Goal: Task Accomplishment & Management: Use online tool/utility

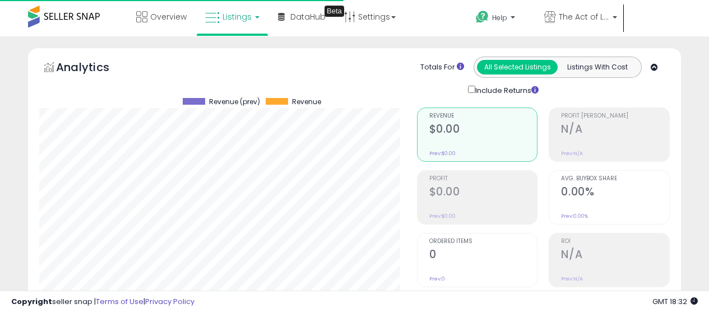
select select "**"
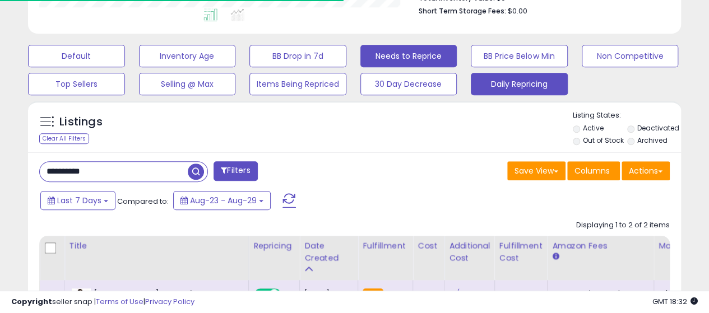
scroll to position [0, 465]
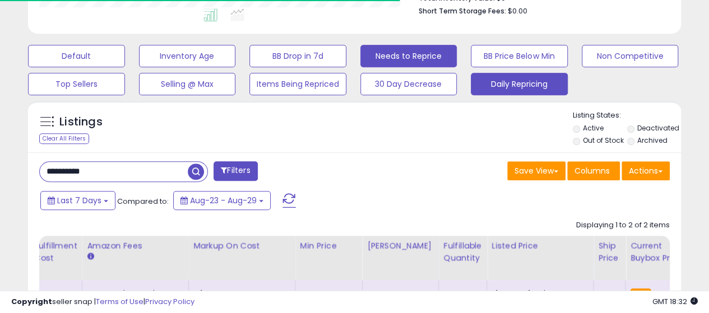
click at [497, 77] on button "Daily Repricing" at bounding box center [519, 84] width 97 height 22
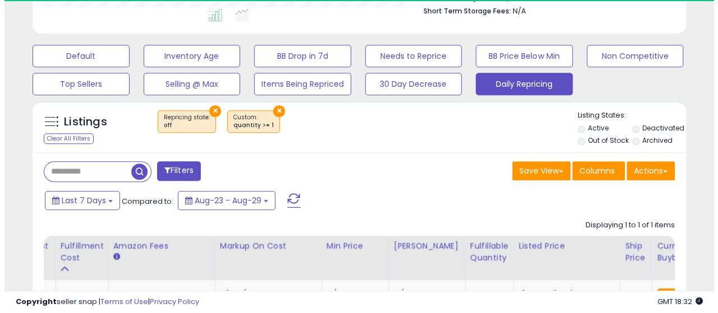
scroll to position [230, 378]
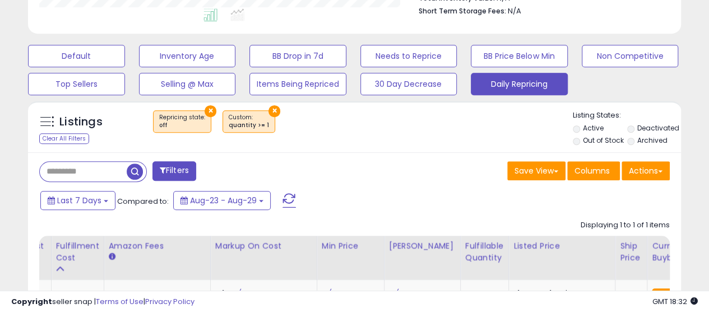
click at [269, 112] on button "×" at bounding box center [275, 111] width 12 height 12
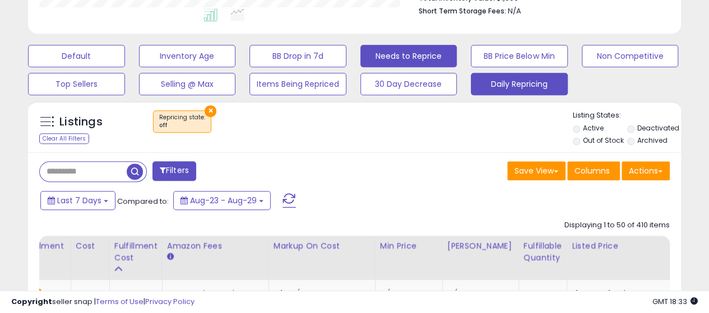
click at [411, 49] on button "Needs to Reprice" at bounding box center [408, 56] width 97 height 22
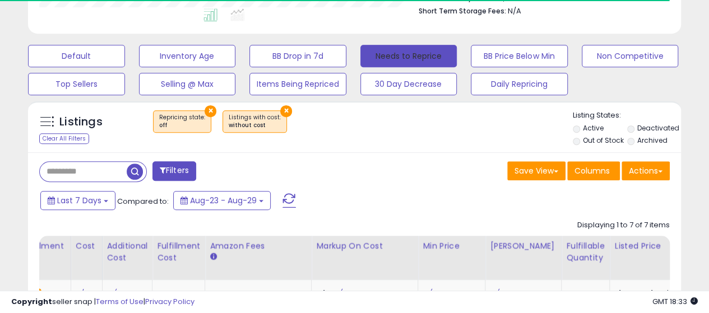
scroll to position [560359, 560211]
click at [280, 109] on button "×" at bounding box center [286, 111] width 12 height 12
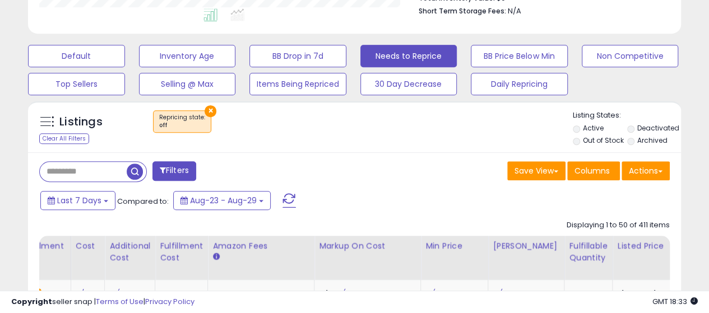
scroll to position [0, 0]
click at [645, 174] on button "Actions" at bounding box center [646, 170] width 48 height 19
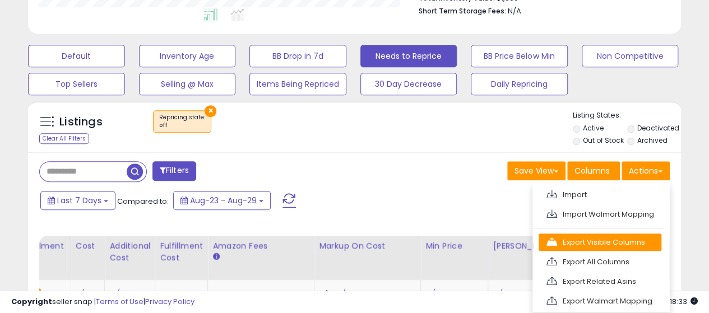
click at [591, 240] on link "Export Visible Columns" at bounding box center [600, 242] width 123 height 17
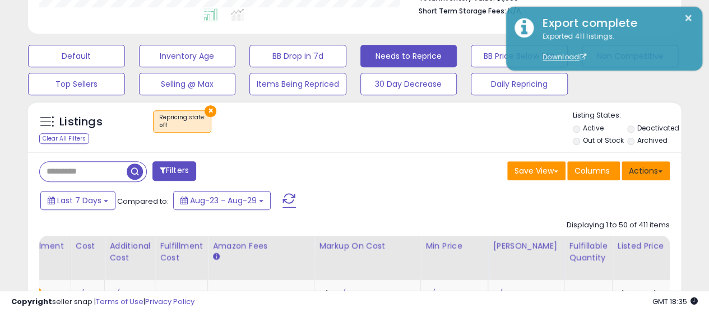
click at [644, 169] on button "Actions" at bounding box center [646, 170] width 48 height 19
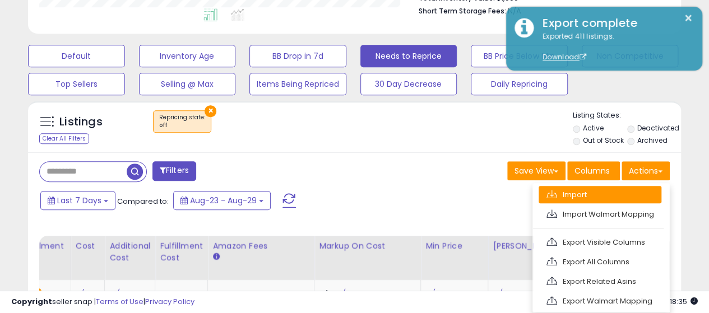
click at [573, 197] on link "Import" at bounding box center [600, 194] width 123 height 17
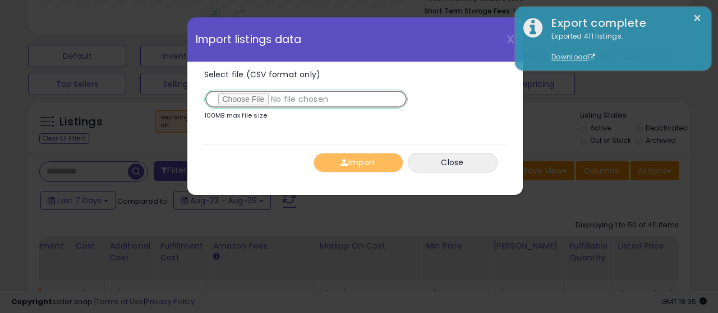
click at [261, 99] on input "Select file (CSV format only)" at bounding box center [305, 99] width 203 height 19
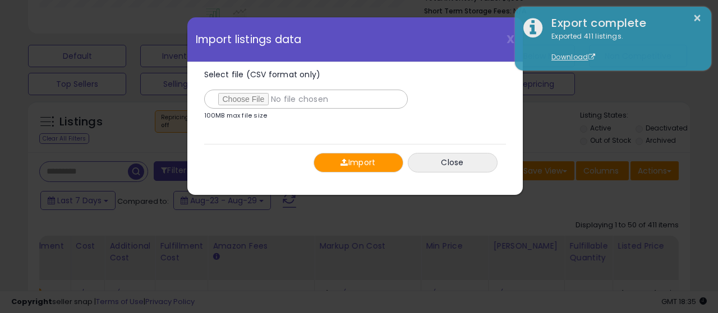
click at [355, 156] on button "Import" at bounding box center [358, 163] width 90 height 20
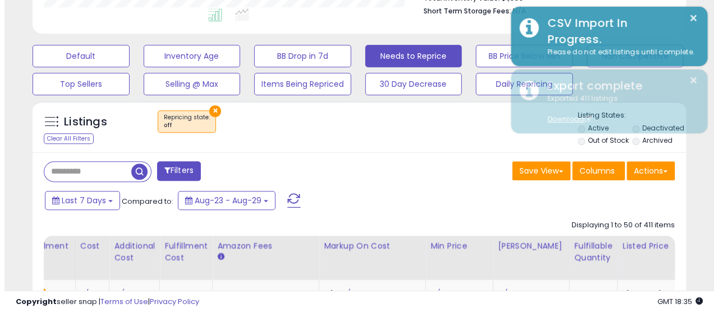
scroll to position [560359, 560211]
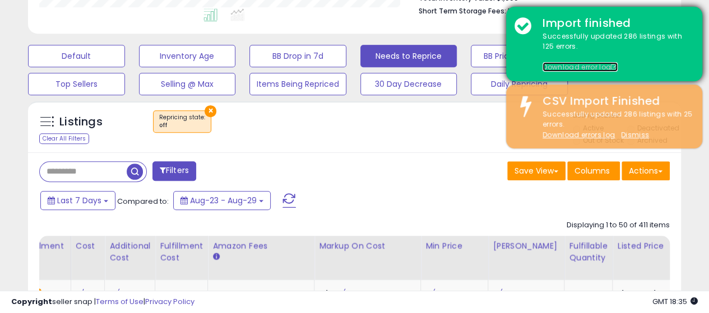
click at [558, 65] on link "Download error log" at bounding box center [580, 67] width 75 height 10
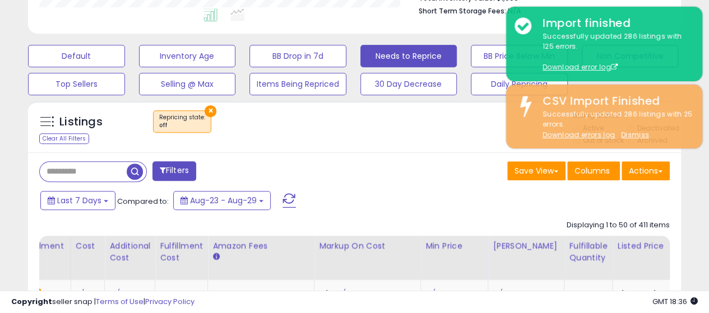
click at [463, 201] on div "Last 7 Days Compared to: Aug-23 - Aug-29" at bounding box center [274, 201] width 473 height 25
click at [494, 76] on button "Daily Repricing" at bounding box center [519, 84] width 97 height 22
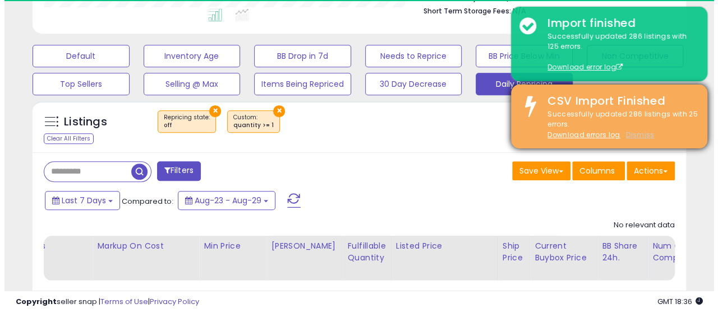
scroll to position [230, 378]
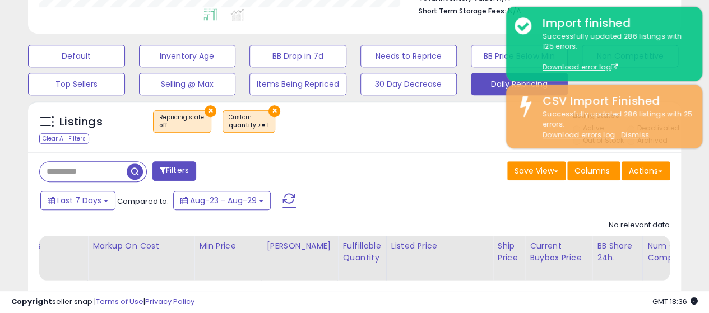
click at [270, 108] on button "×" at bounding box center [275, 111] width 12 height 12
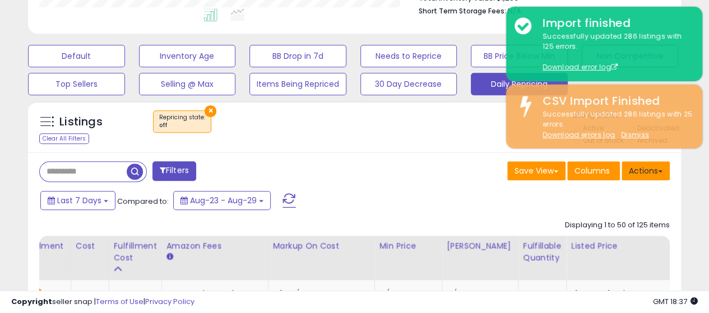
click at [653, 166] on button "Actions" at bounding box center [646, 170] width 48 height 19
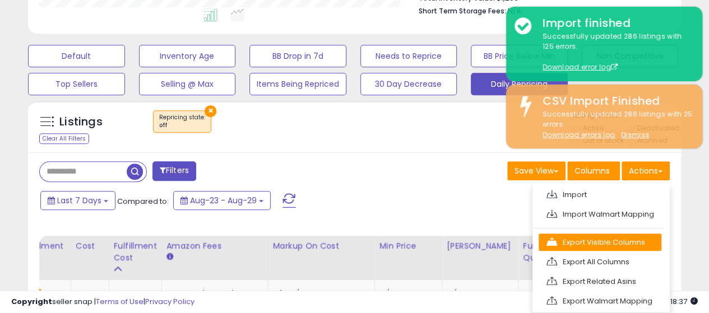
click at [581, 240] on link "Export Visible Columns" at bounding box center [600, 242] width 123 height 17
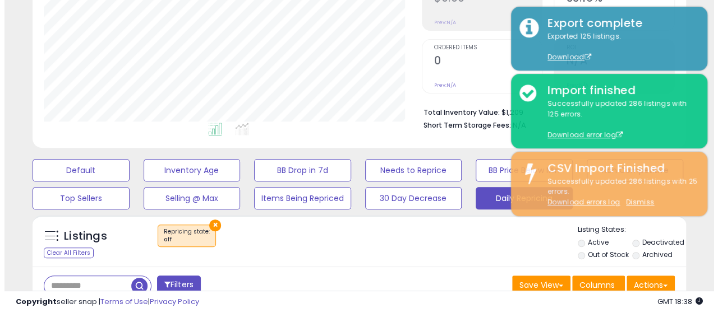
scroll to position [196, 0]
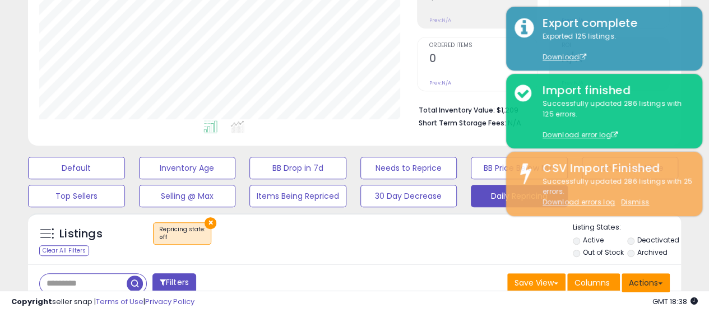
click at [638, 281] on button "Actions" at bounding box center [646, 283] width 48 height 19
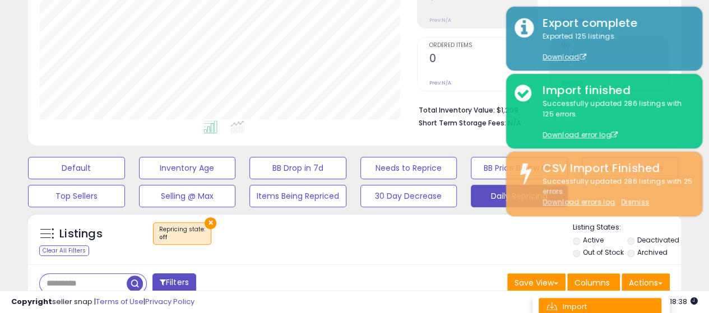
click at [585, 299] on link "Import" at bounding box center [600, 306] width 123 height 17
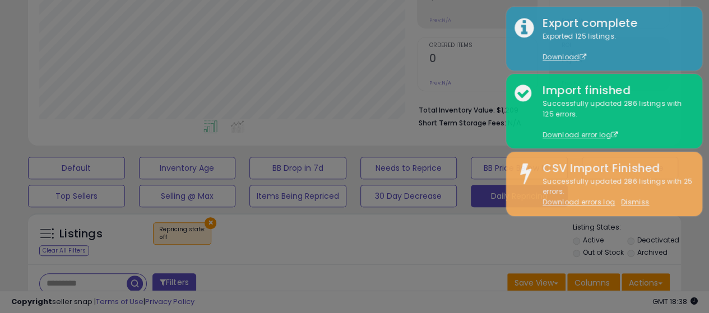
scroll to position [230, 382]
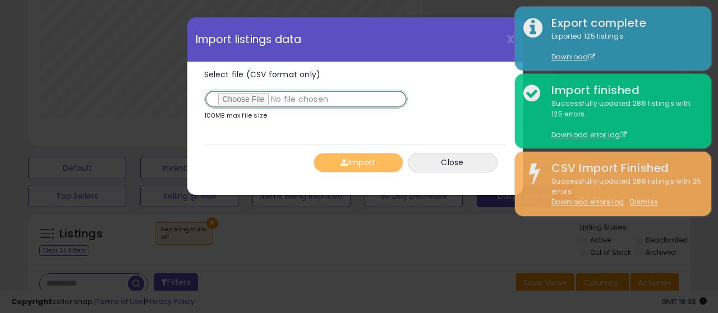
click at [244, 97] on input "Select file (CSV format only)" at bounding box center [305, 99] width 203 height 19
type input "**********"
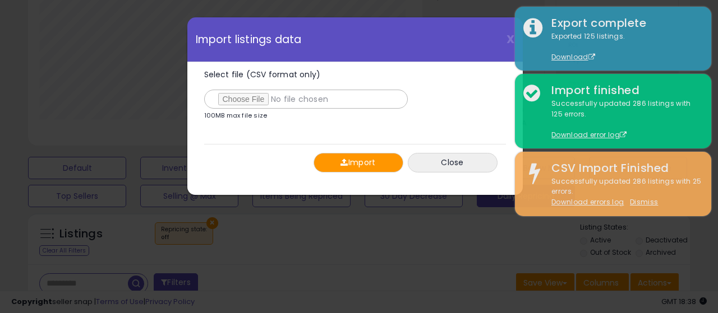
click at [351, 163] on button "Import" at bounding box center [358, 163] width 90 height 20
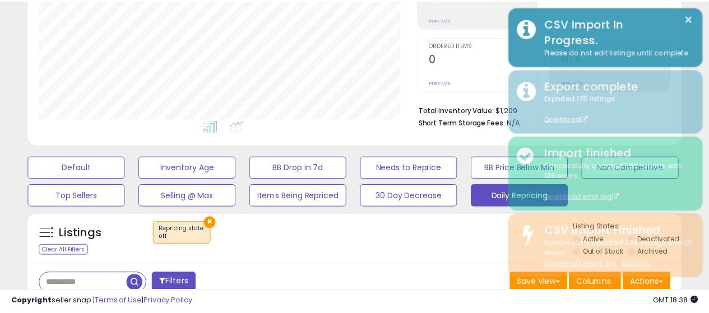
scroll to position [560359, 560211]
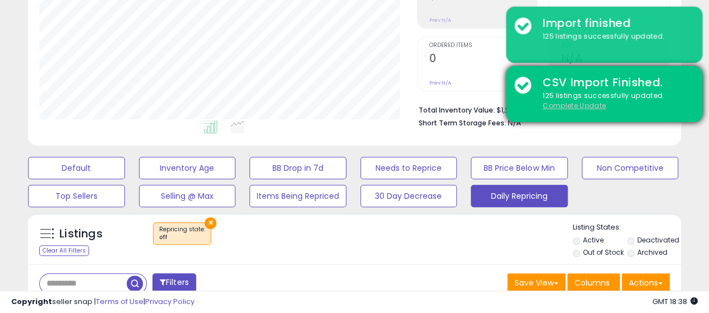
click at [583, 107] on u "Complete Update" at bounding box center [574, 106] width 63 height 10
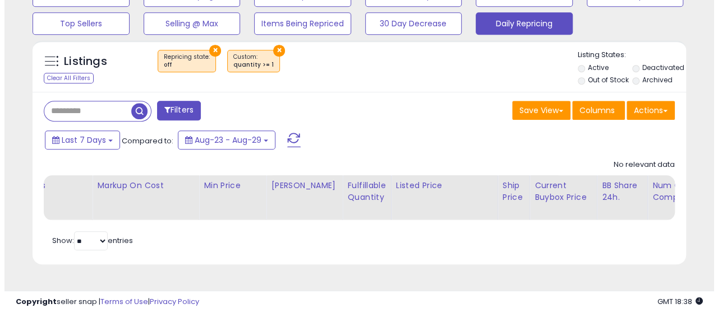
scroll to position [369, 0]
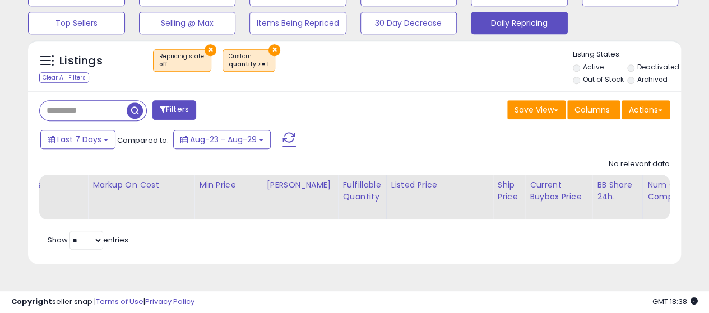
click at [269, 48] on button "×" at bounding box center [275, 50] width 12 height 12
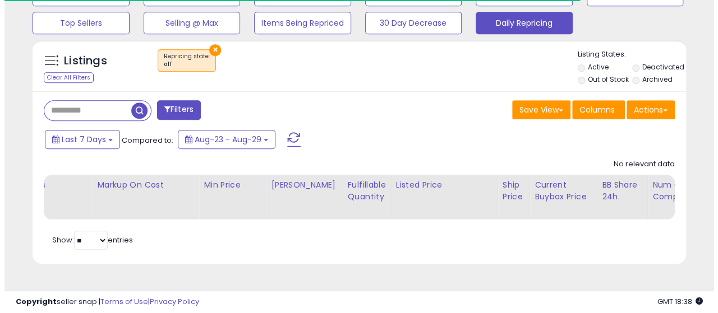
scroll to position [230, 378]
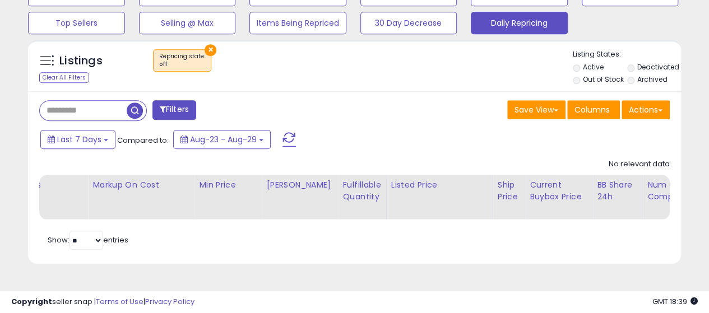
click at [209, 47] on button "×" at bounding box center [211, 50] width 12 height 12
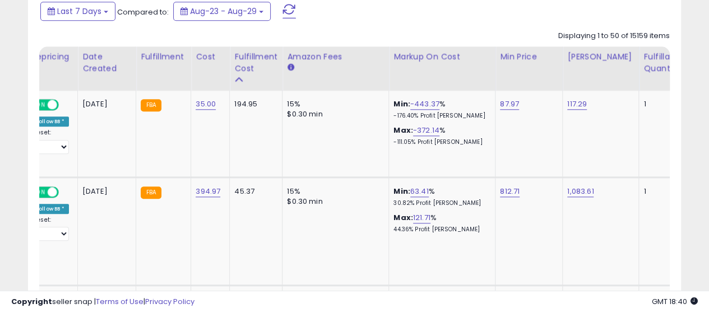
scroll to position [482, 0]
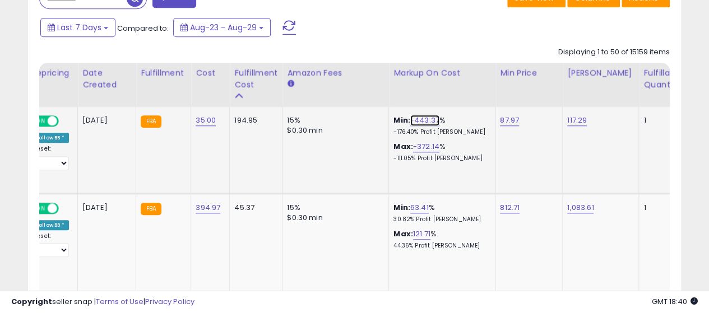
click at [425, 122] on link "-443.37" at bounding box center [424, 120] width 29 height 11
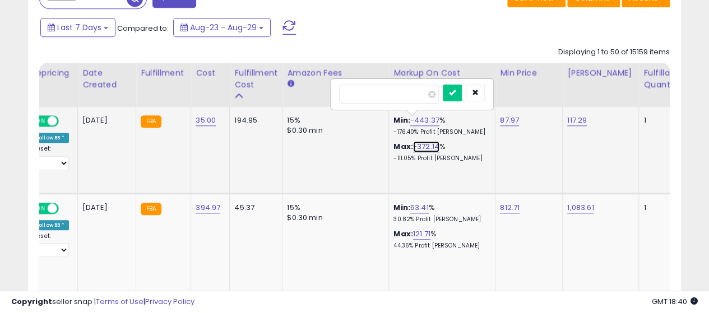
click at [420, 149] on link "-372.14" at bounding box center [426, 146] width 26 height 11
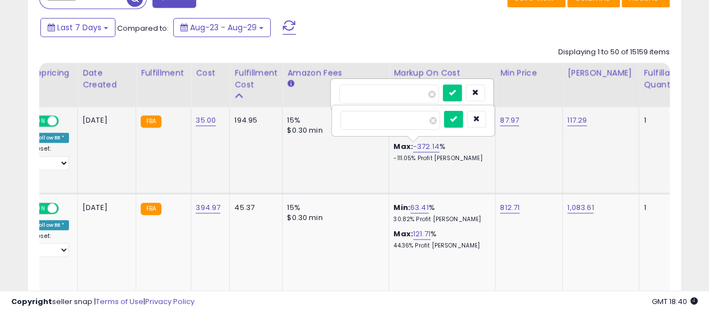
drag, startPoint x: 413, startPoint y: 121, endPoint x: 325, endPoint y: 114, distance: 88.3
click at [325, 114] on tr "**********" at bounding box center [406, 150] width 1177 height 86
type input "**"
click button "submit" at bounding box center [453, 119] width 19 height 17
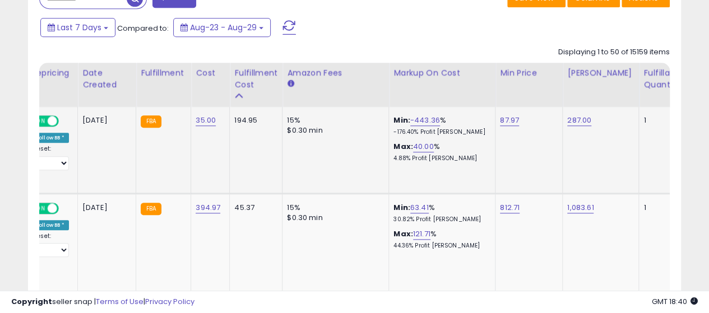
click at [248, 122] on div "194.95" at bounding box center [253, 120] width 39 height 10
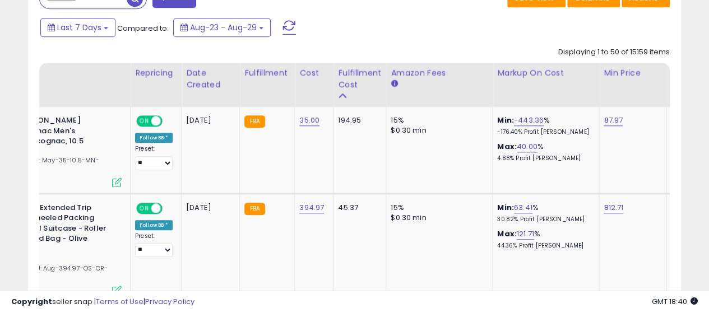
scroll to position [0, 96]
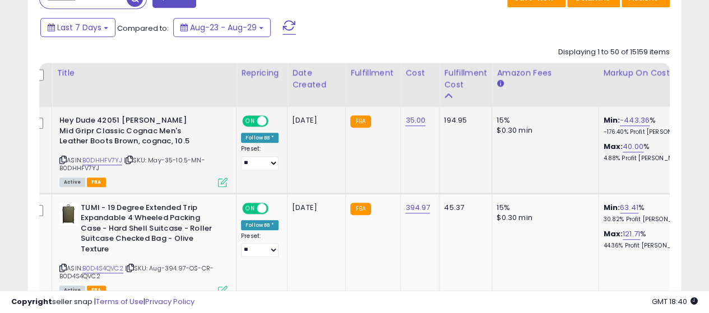
click at [86, 166] on span "| SKU: May-35-10.5-MN-B0DHHFV7YJ" at bounding box center [132, 164] width 146 height 17
copy span "B0DHHFV7YJ"
drag, startPoint x: 466, startPoint y: 121, endPoint x: 442, endPoint y: 125, distance: 25.1
click at [442, 125] on td "194.95" at bounding box center [466, 150] width 53 height 86
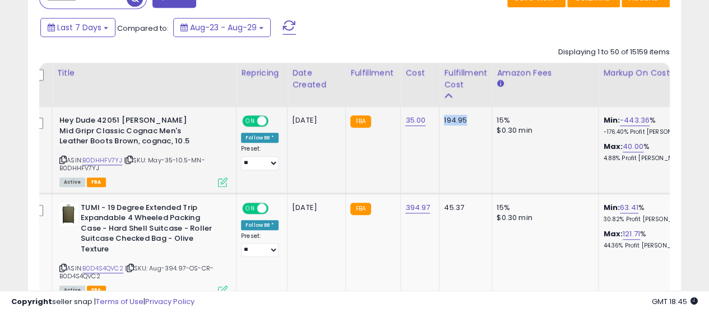
copy div "194.95"
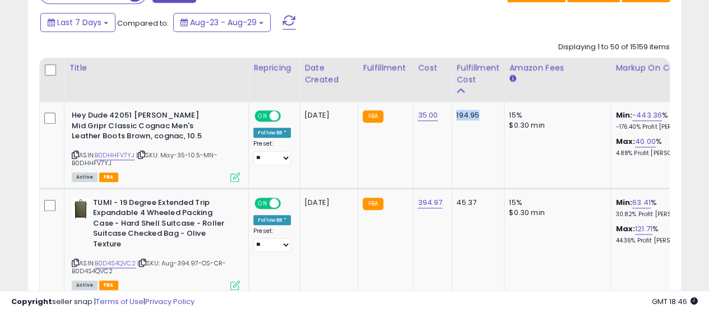
scroll to position [425, 0]
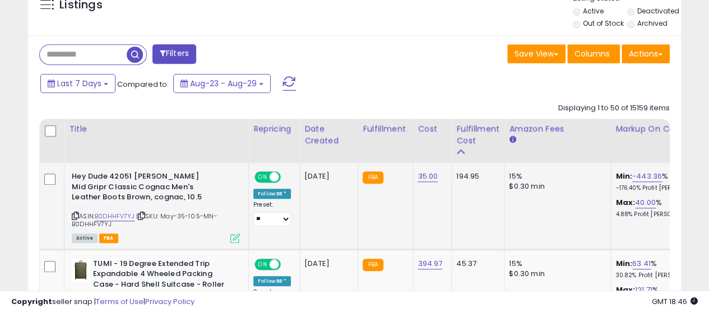
click at [95, 227] on span "| SKU: May-35-10.5-MN-B0DHHFV7YJ" at bounding box center [145, 220] width 146 height 17
copy span "B0DHHFV7YJ"
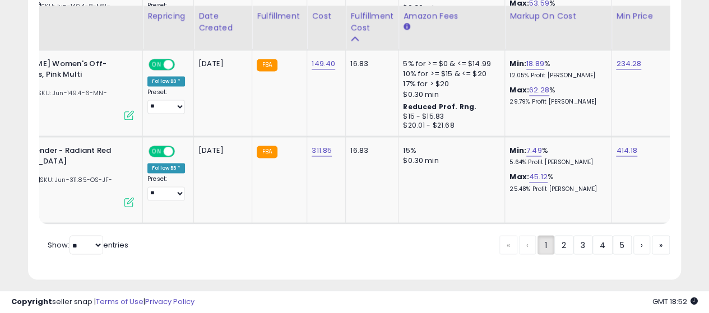
scroll to position [5124, 0]
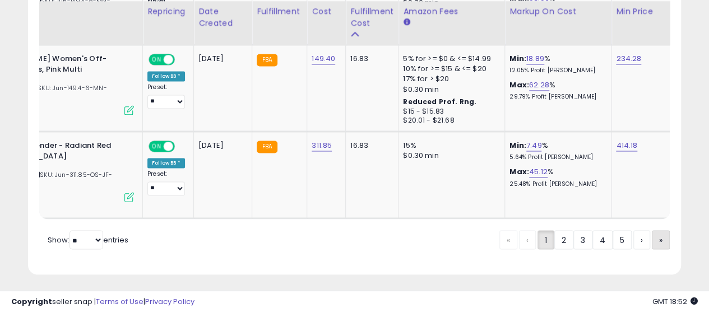
click at [659, 234] on span "»" at bounding box center [660, 239] width 3 height 11
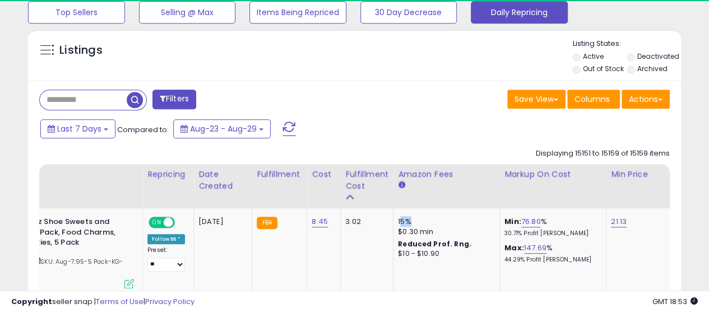
scroll to position [0, 106]
click at [475, 223] on td "15% $0.30 min Reduced Prof. Rng. $10 - $10.90" at bounding box center [447, 252] width 107 height 86
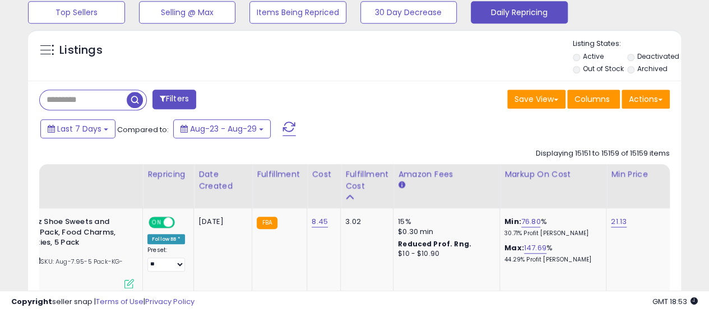
click at [440, 131] on div "Last 7 Days Compared to: Aug-23 - Aug-29" at bounding box center [274, 130] width 473 height 25
click at [349, 191] on div "Fulfillment Cost" at bounding box center [366, 181] width 43 height 24
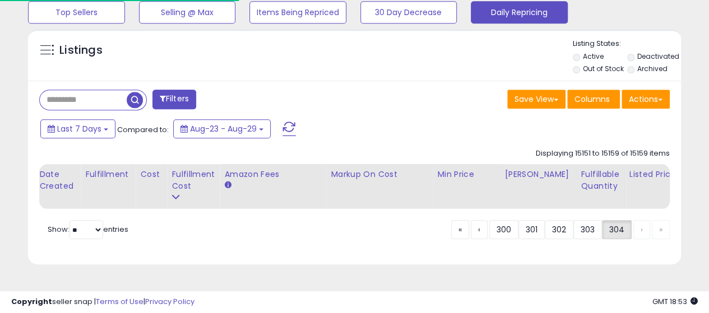
click at [349, 191] on th "Markup on Cost" at bounding box center [379, 186] width 107 height 45
click at [174, 198] on icon at bounding box center [176, 197] width 8 height 8
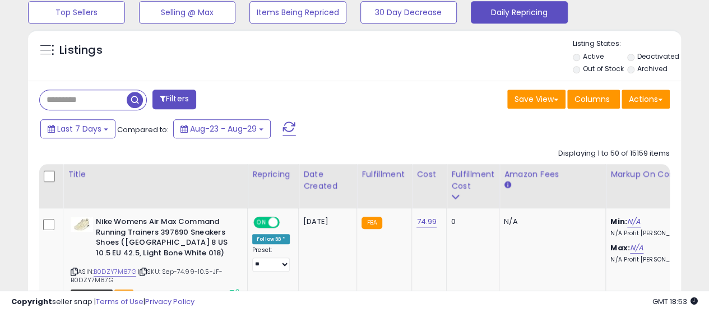
scroll to position [0, 0]
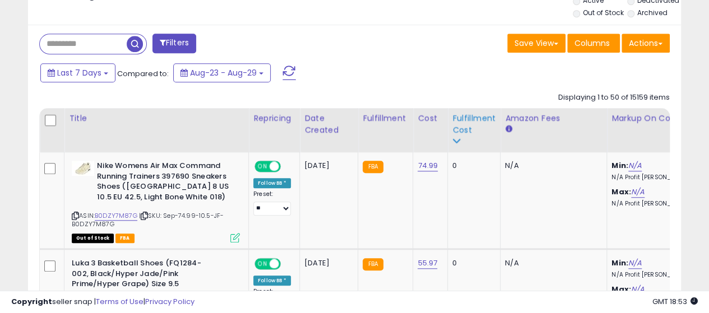
click at [455, 137] on icon at bounding box center [456, 141] width 8 height 8
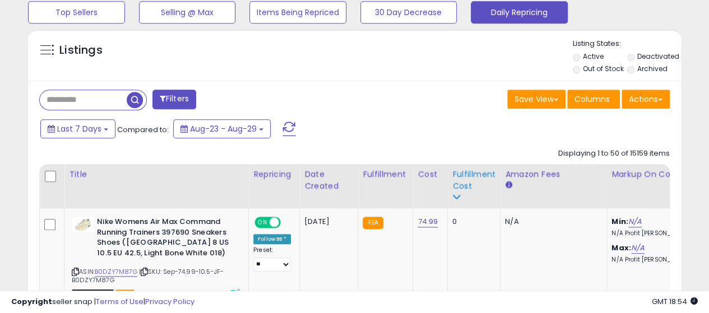
click at [455, 193] on icon at bounding box center [456, 197] width 8 height 8
click at [457, 181] on div "Fulfillment Cost" at bounding box center [473, 181] width 43 height 24
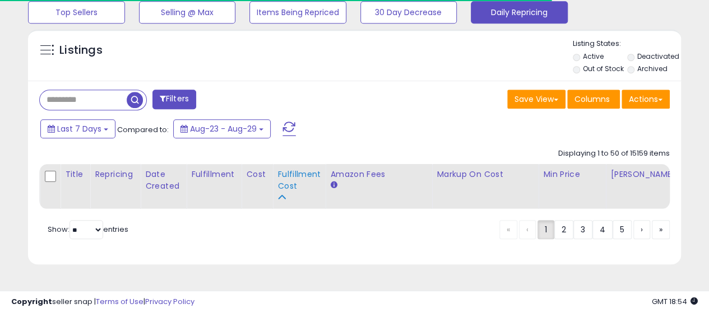
click at [283, 196] on div "Fulfillment Cost" at bounding box center [298, 186] width 43 height 35
